Goal: Task Accomplishment & Management: Manage account settings

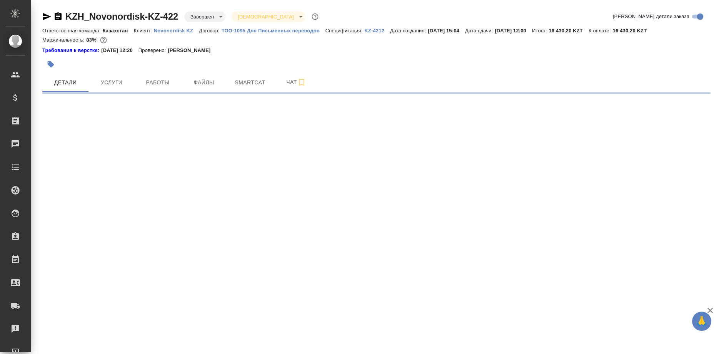
select select "RU"
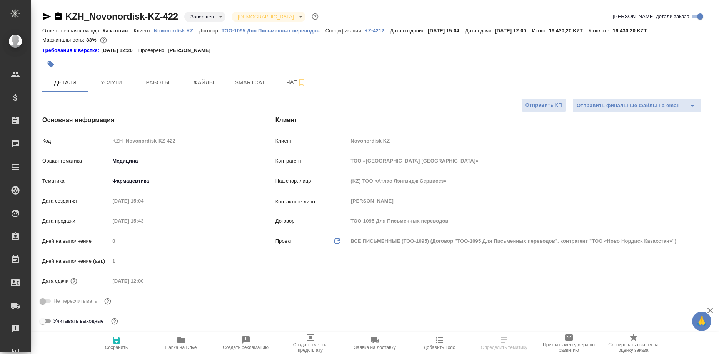
type textarea "x"
type input "[PERSON_NAME]"
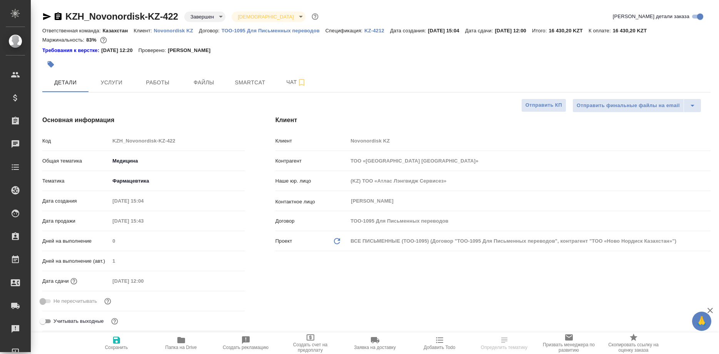
type textarea "x"
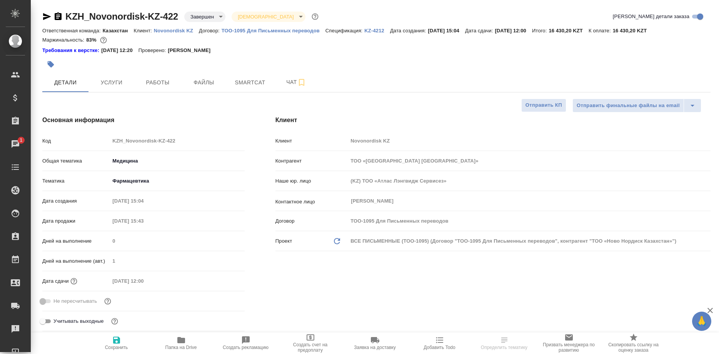
type textarea "x"
click at [155, 83] on span "Работы" at bounding box center [157, 83] width 37 height 10
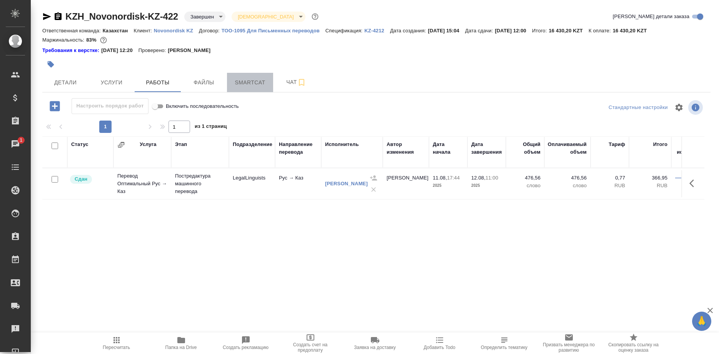
click at [245, 83] on span "Smartcat" at bounding box center [250, 83] width 37 height 10
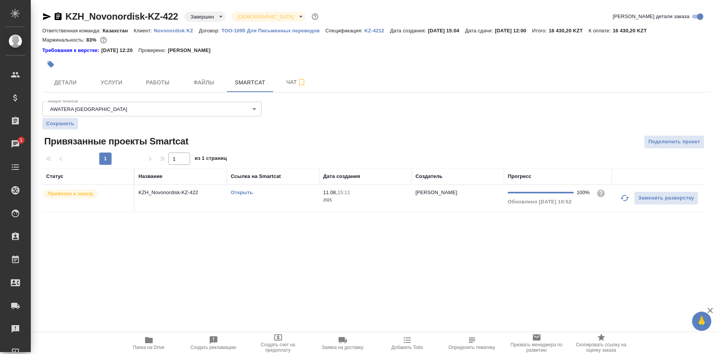
click at [244, 194] on link "Открыть" at bounding box center [242, 192] width 22 height 6
click at [242, 193] on link "Открыть" at bounding box center [242, 192] width 22 height 6
click at [158, 83] on span "Работы" at bounding box center [157, 83] width 37 height 10
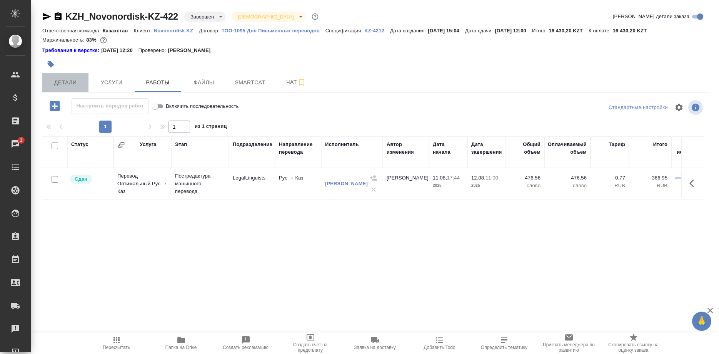
click at [67, 84] on span "Детали" at bounding box center [65, 83] width 37 height 10
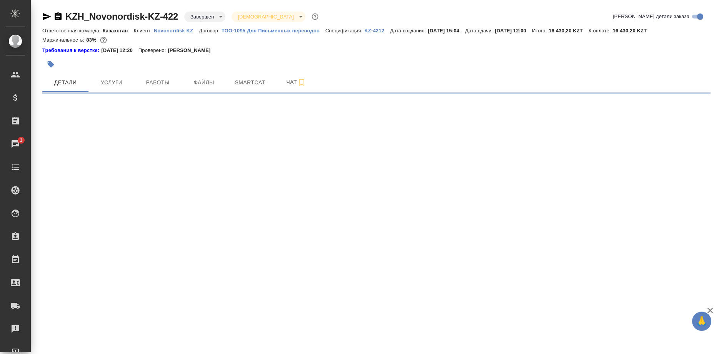
select select "RU"
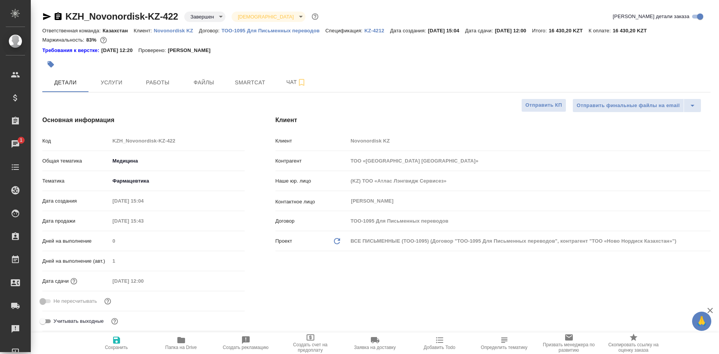
type textarea "x"
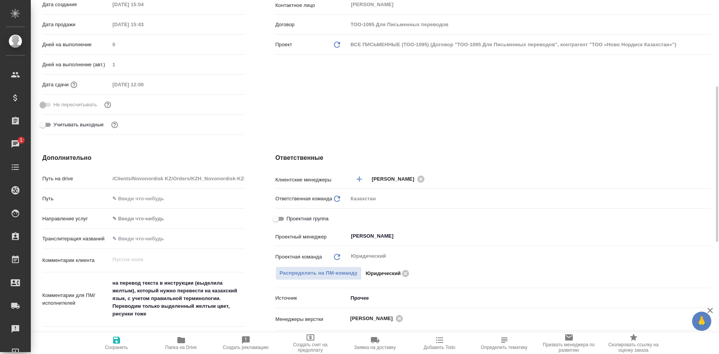
type textarea "x"
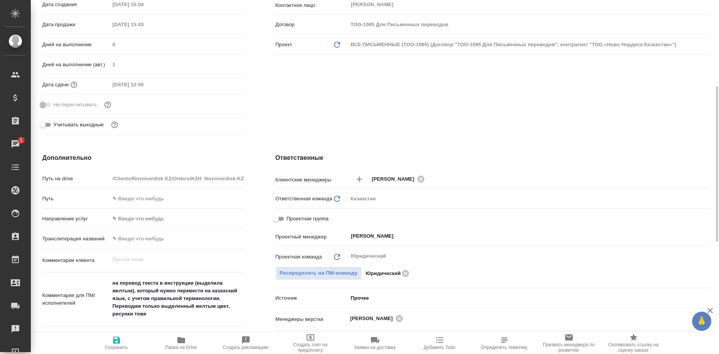
type textarea "x"
click at [183, 342] on icon "button" at bounding box center [181, 340] width 8 height 6
type textarea "x"
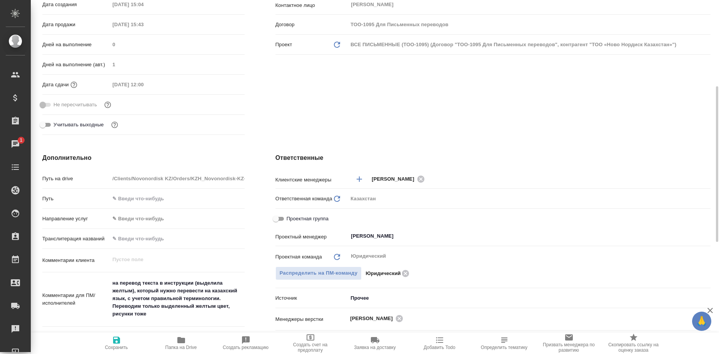
type textarea "x"
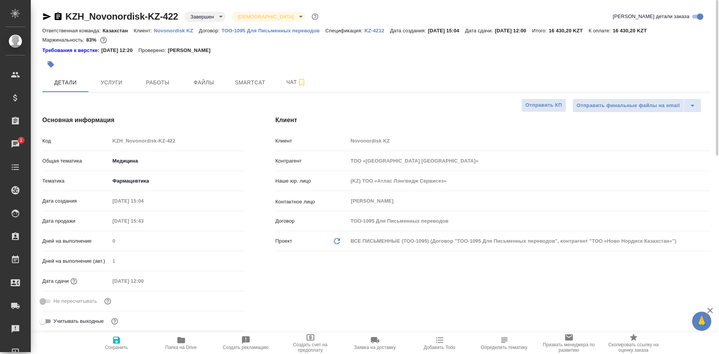
type textarea "x"
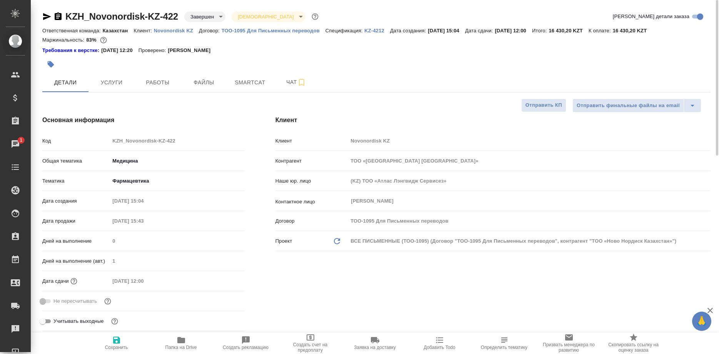
type textarea "x"
click at [162, 79] on span "Работы" at bounding box center [157, 83] width 37 height 10
